Goal: Task Accomplishment & Management: Use online tool/utility

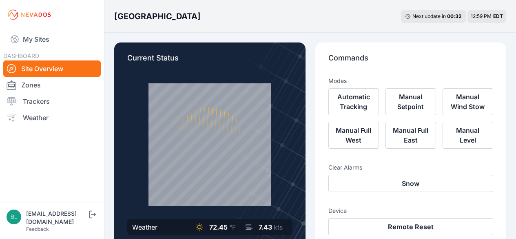
drag, startPoint x: 44, startPoint y: 117, endPoint x: 341, endPoint y: 59, distance: 302.4
click at [44, 117] on link "Weather" at bounding box center [52, 117] width 98 height 16
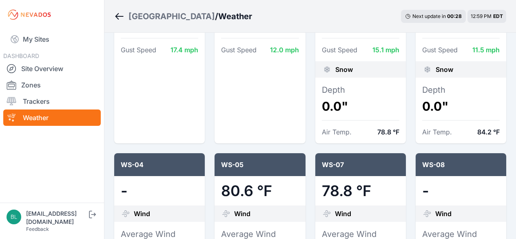
scroll to position [286, 0]
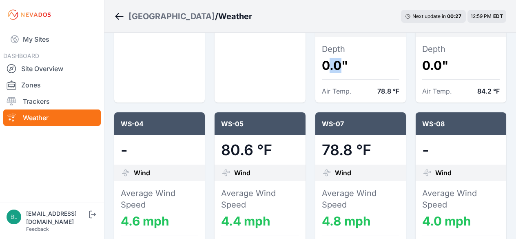
drag, startPoint x: 327, startPoint y: 68, endPoint x: 340, endPoint y: 67, distance: 13.9
click at [340, 67] on dd "0.0"" at bounding box center [361, 65] width 78 height 15
drag, startPoint x: 419, startPoint y: 70, endPoint x: 454, endPoint y: 70, distance: 34.7
click at [454, 70] on div "Depth 0.0" Air Temp. 84.2 °F" at bounding box center [461, 70] width 91 height 66
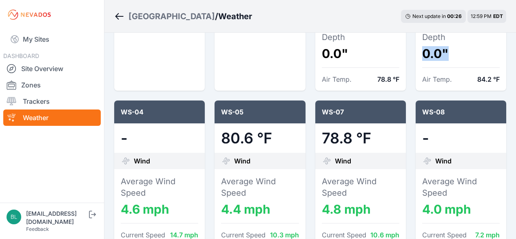
scroll to position [490, 0]
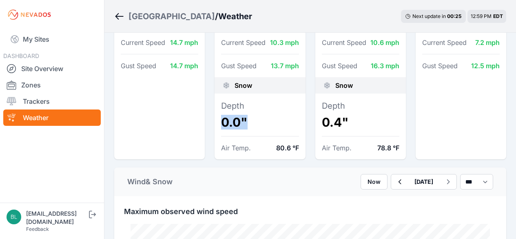
drag, startPoint x: 224, startPoint y: 123, endPoint x: 282, endPoint y: 126, distance: 58.4
click at [282, 126] on dd "0.0"" at bounding box center [260, 122] width 78 height 15
drag, startPoint x: 320, startPoint y: 125, endPoint x: 351, endPoint y: 123, distance: 31.5
click at [351, 123] on div "Depth 0.4" Air Temp. 78.8 °F" at bounding box center [361, 126] width 91 height 66
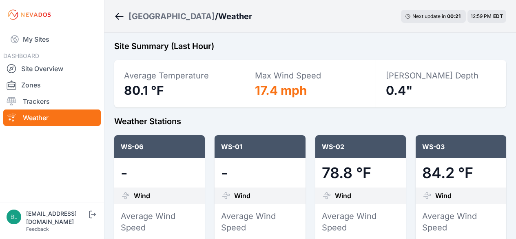
scroll to position [0, 0]
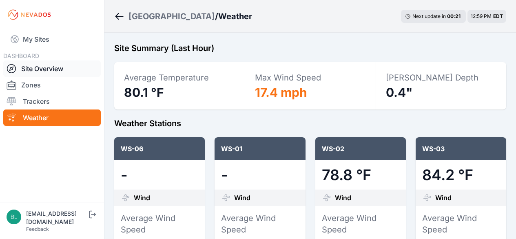
click at [29, 65] on link "Site Overview" at bounding box center [52, 68] width 98 height 16
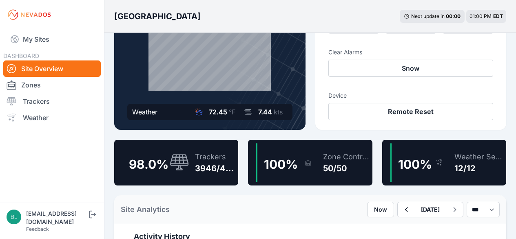
scroll to position [122, 0]
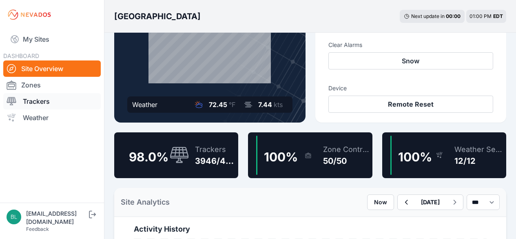
click at [71, 94] on link "Trackers" at bounding box center [52, 101] width 98 height 16
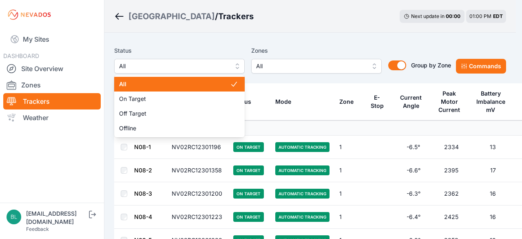
click at [228, 67] on span "All" at bounding box center [173, 66] width 109 height 10
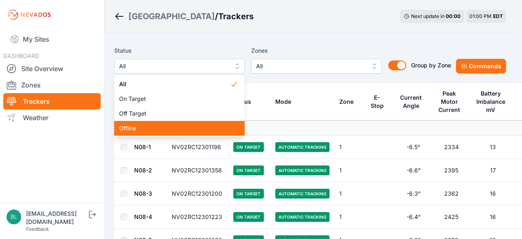
click at [211, 127] on span "Offline" at bounding box center [174, 128] width 111 height 8
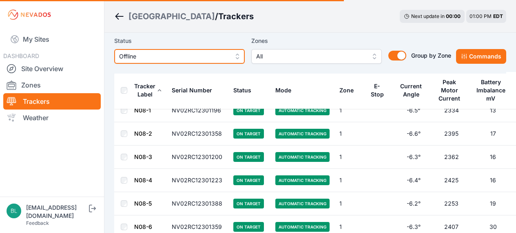
scroll to position [41, 0]
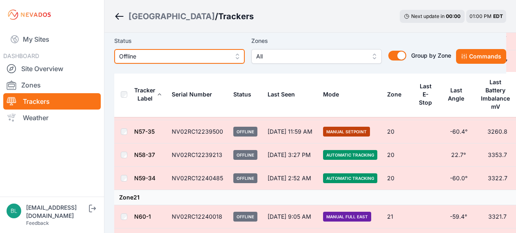
scroll to position [653, 0]
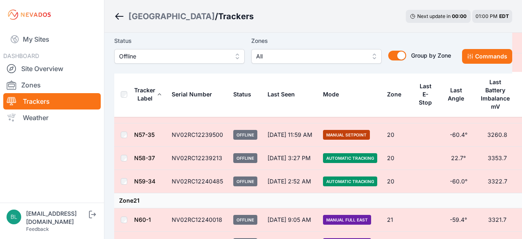
click at [172, 60] on span "Offline" at bounding box center [173, 56] width 109 height 10
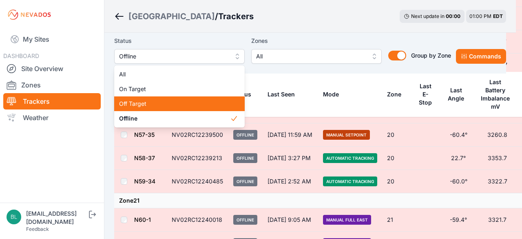
click at [162, 104] on span "Off Target" at bounding box center [174, 104] width 111 height 8
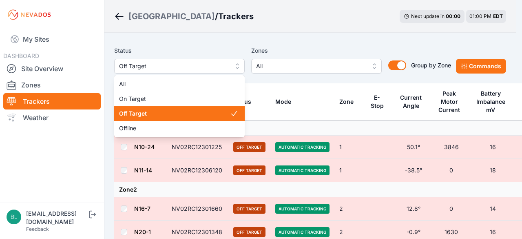
click at [191, 69] on span "Off Target" at bounding box center [173, 66] width 109 height 10
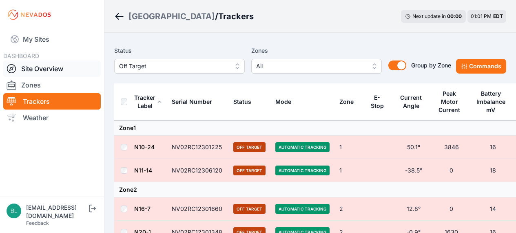
click at [65, 64] on link "Site Overview" at bounding box center [52, 68] width 98 height 16
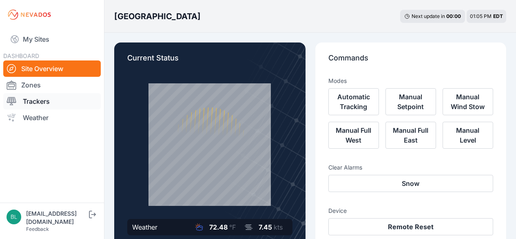
click at [44, 98] on link "Trackers" at bounding box center [52, 101] width 98 height 16
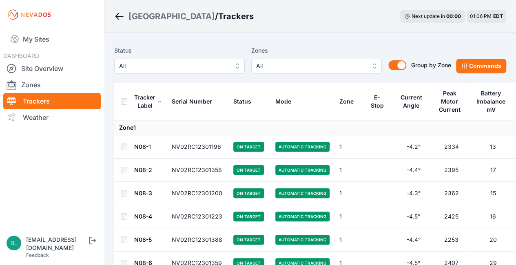
click at [211, 68] on span "All" at bounding box center [173, 66] width 109 height 10
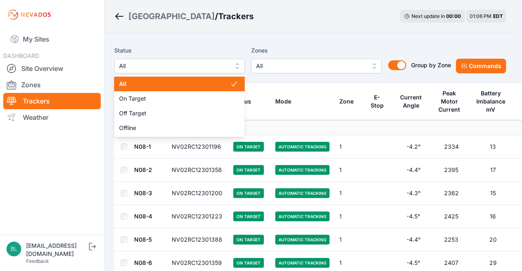
click at [277, 65] on div "Status All All On Target Off Target Offline Zones All Group by Zone Group by Zo…" at bounding box center [282, 60] width 337 height 28
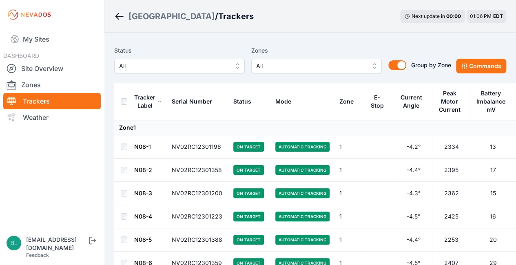
click at [285, 64] on span "All" at bounding box center [310, 66] width 109 height 10
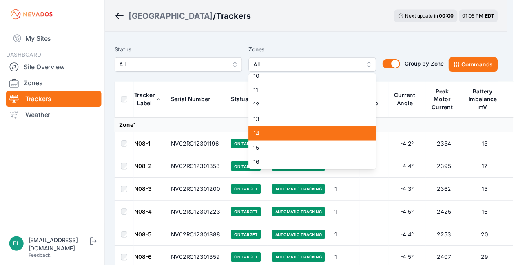
scroll to position [122, 0]
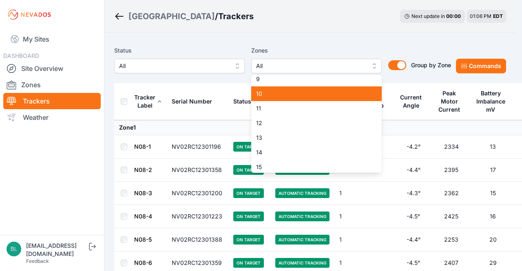
click at [293, 98] on div "10" at bounding box center [316, 94] width 131 height 15
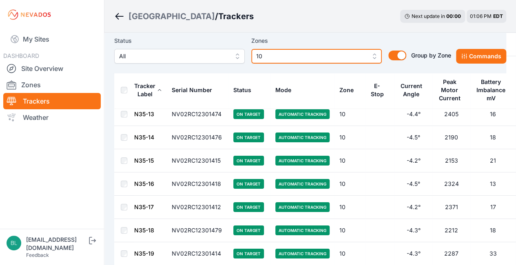
scroll to position [1265, 0]
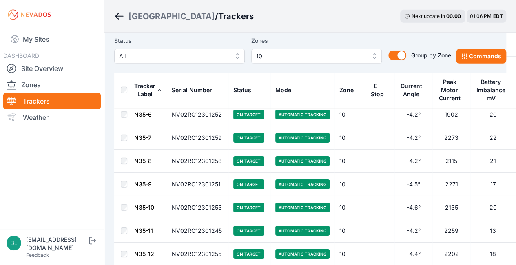
click at [149, 181] on link "N35-9" at bounding box center [143, 184] width 18 height 7
